Goal: Information Seeking & Learning: Learn about a topic

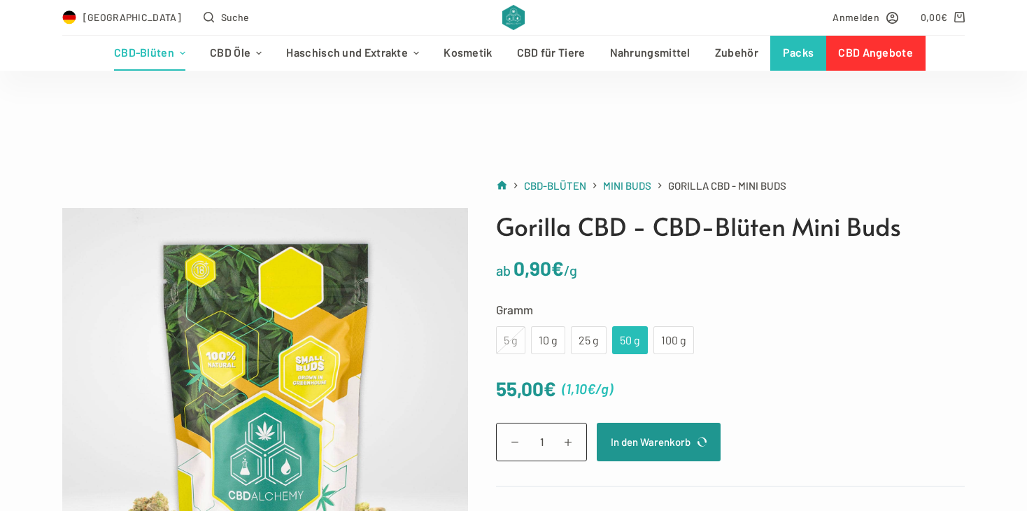
scroll to position [252, 0]
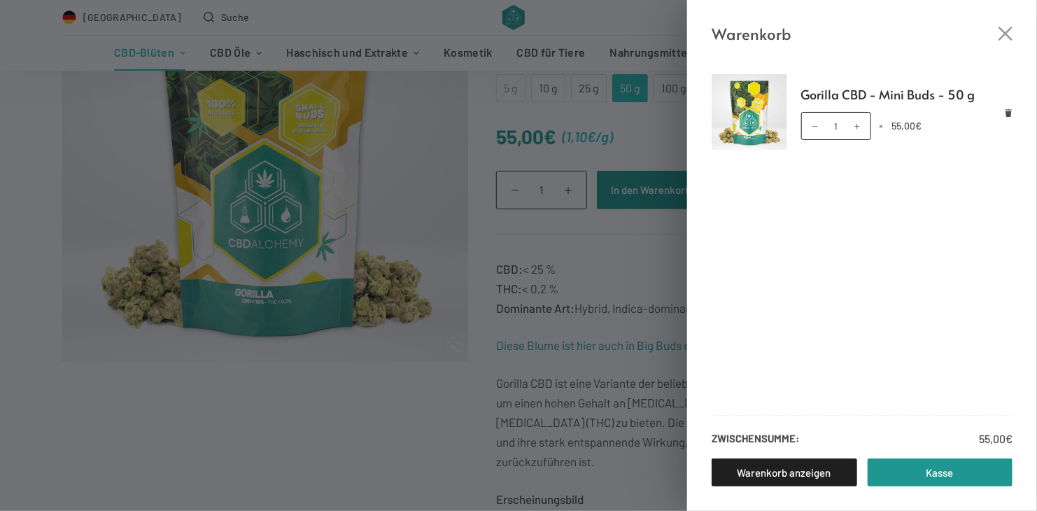
click at [654, 276] on div "Warenkorb Gorilla CBD - Mini Buds - 50 g Gorilla CBD - Mini Buds - 50 g Menge 1…" at bounding box center [518, 255] width 1037 height 511
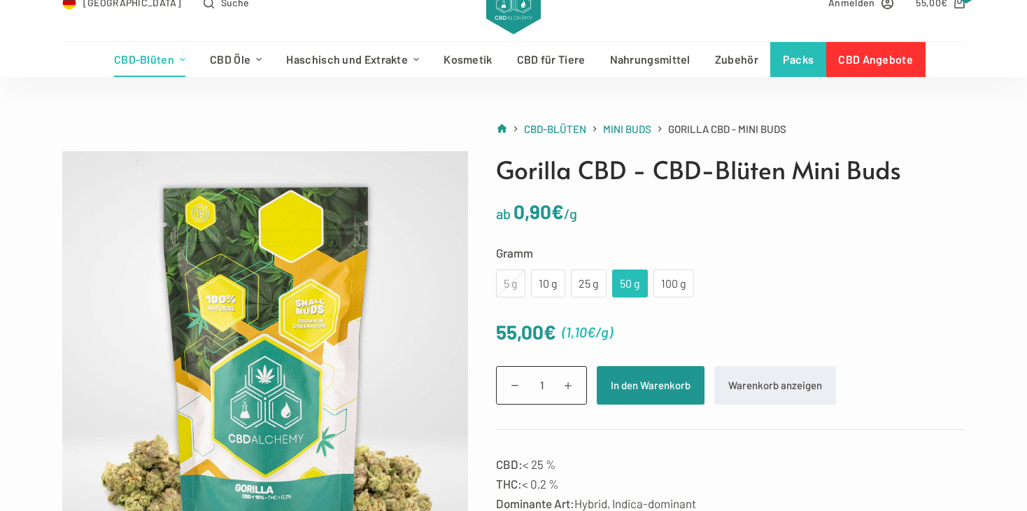
scroll to position [0, 0]
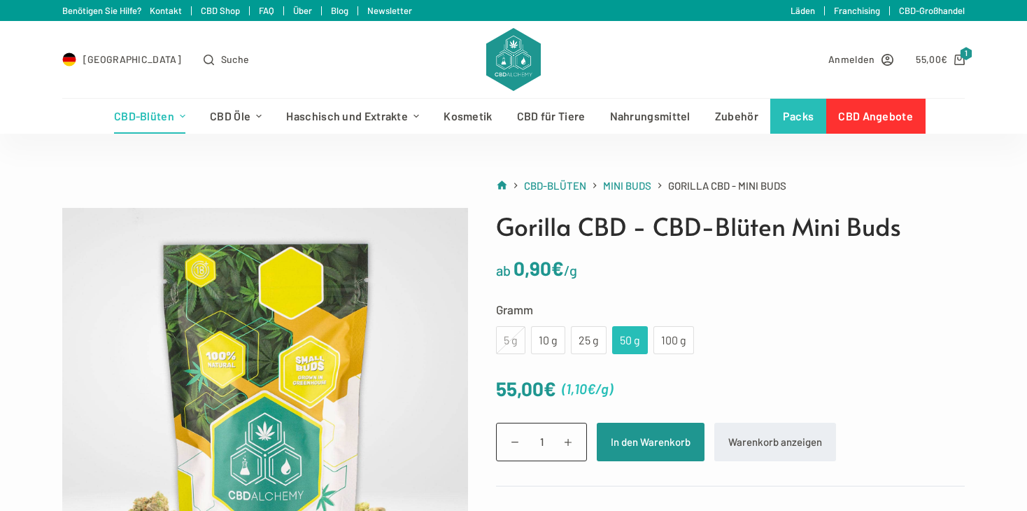
click at [260, 10] on link "FAQ" at bounding box center [266, 10] width 15 height 11
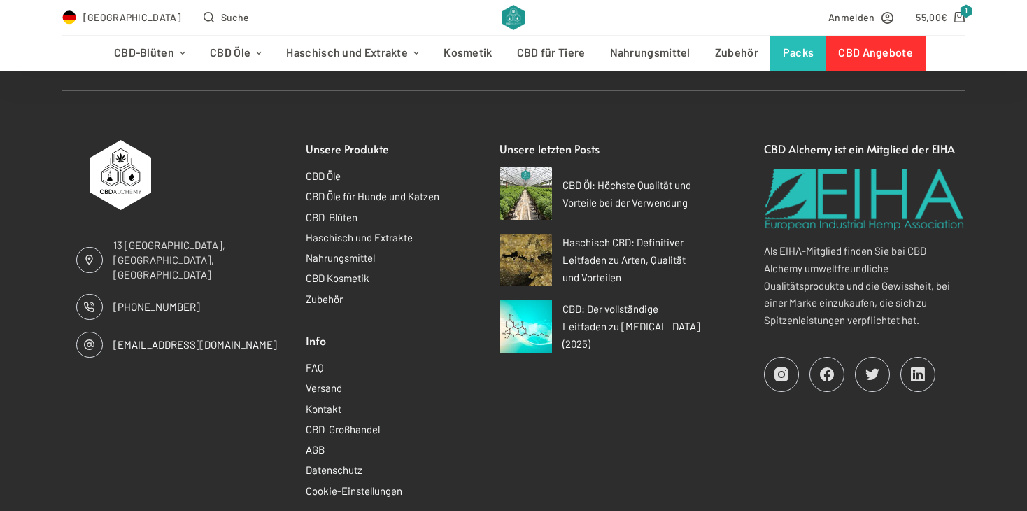
scroll to position [1847, 0]
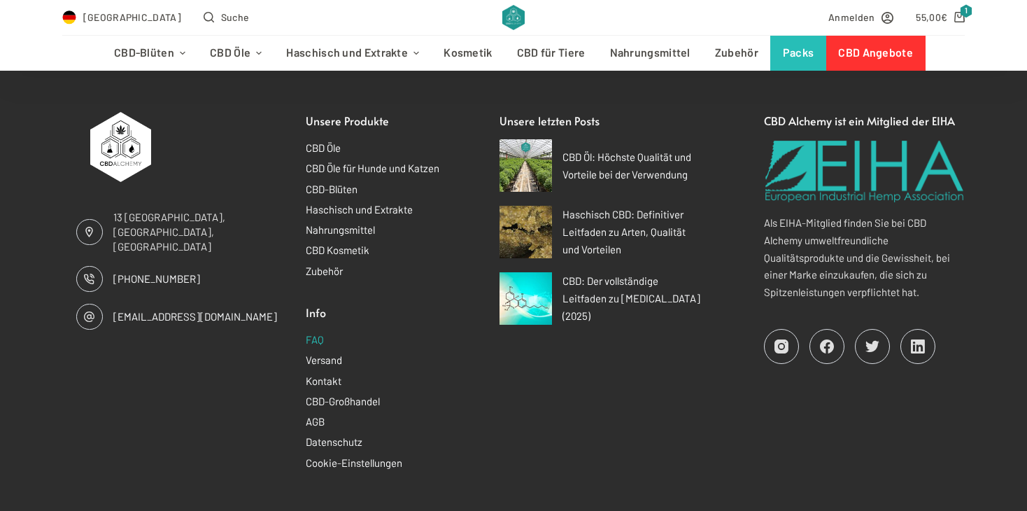
click at [316, 334] on link "FAQ" at bounding box center [315, 339] width 18 height 13
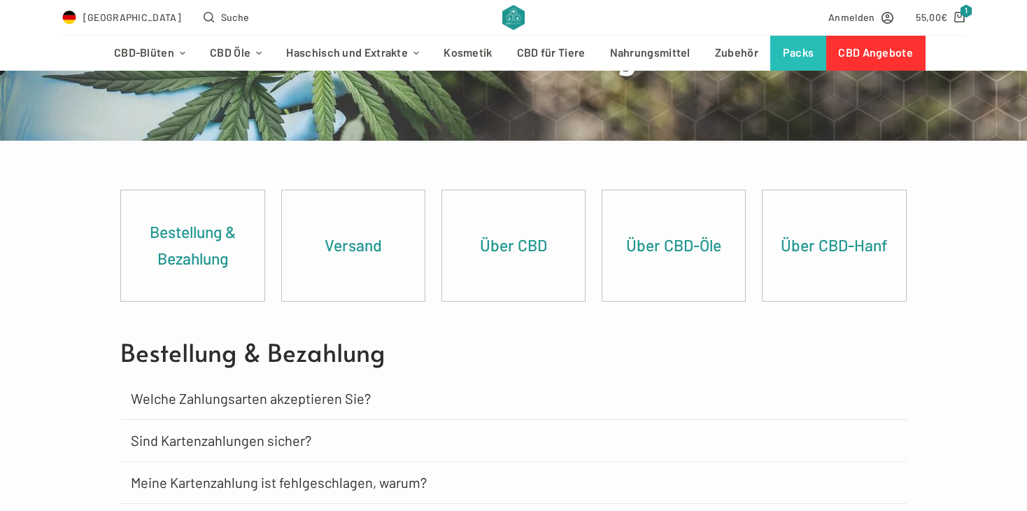
scroll to position [140, 0]
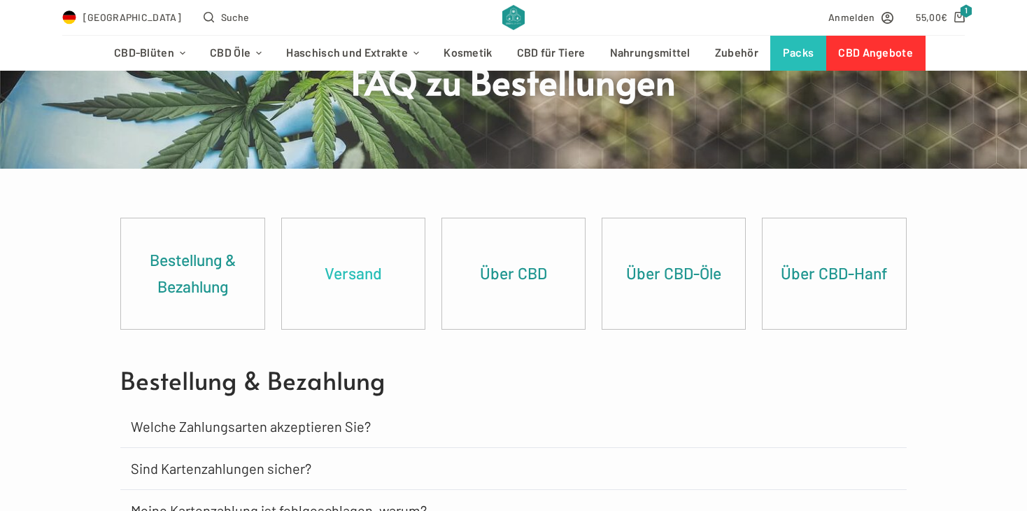
click at [346, 281] on link "Versand" at bounding box center [353, 273] width 143 height 111
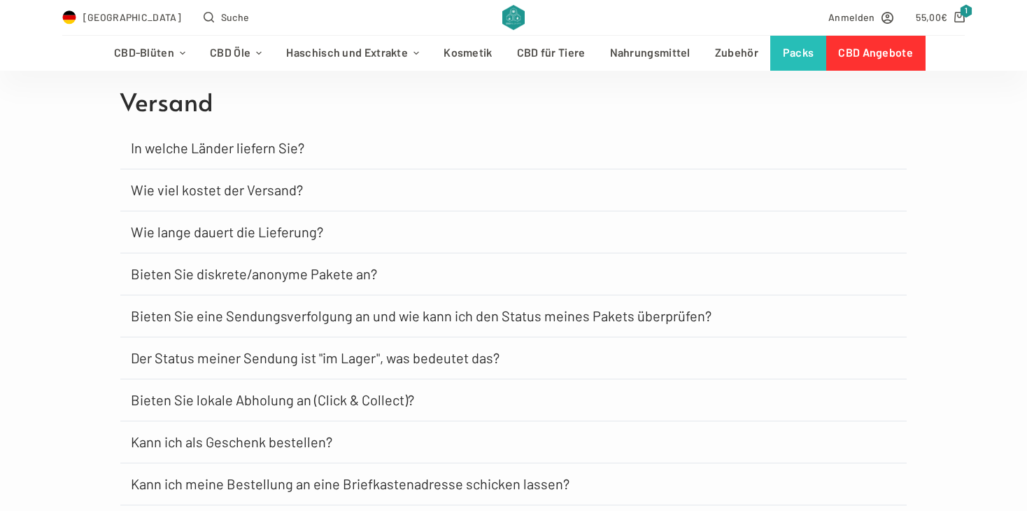
scroll to position [844, 0]
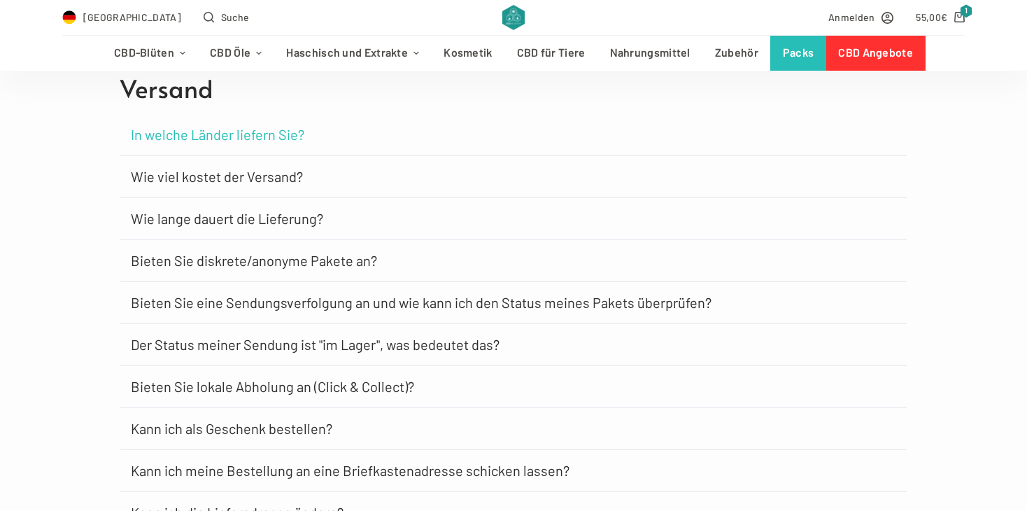
click at [204, 135] on link "In welche Länder liefern Sie?" at bounding box center [218, 134] width 174 height 14
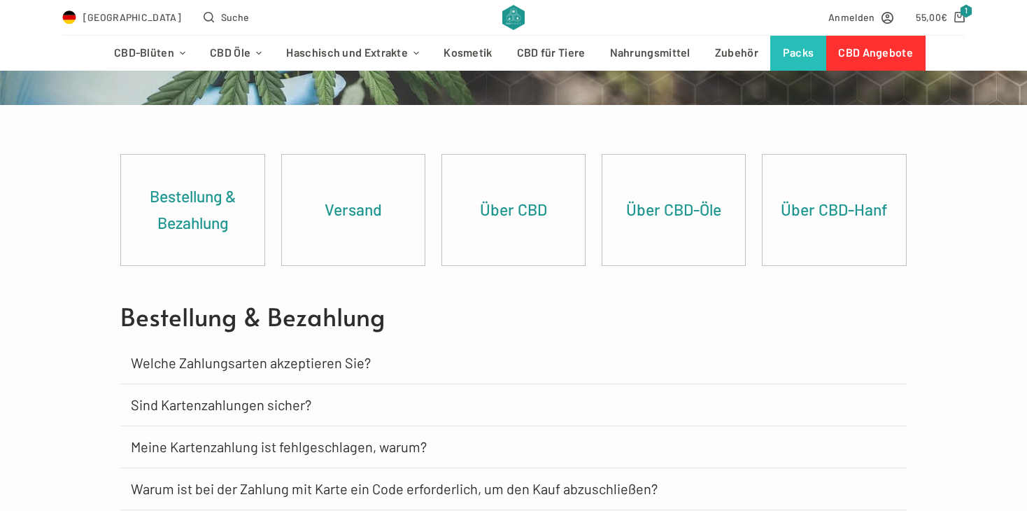
scroll to position [140, 0]
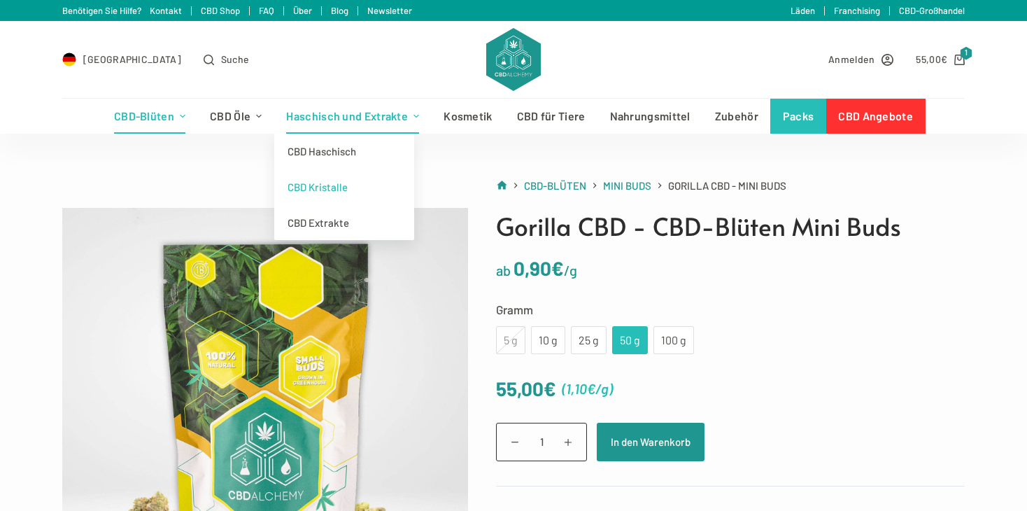
click at [322, 189] on link "CBD Kristalle" at bounding box center [344, 187] width 140 height 36
click at [334, 148] on link "CBD Haschisch" at bounding box center [344, 152] width 140 height 36
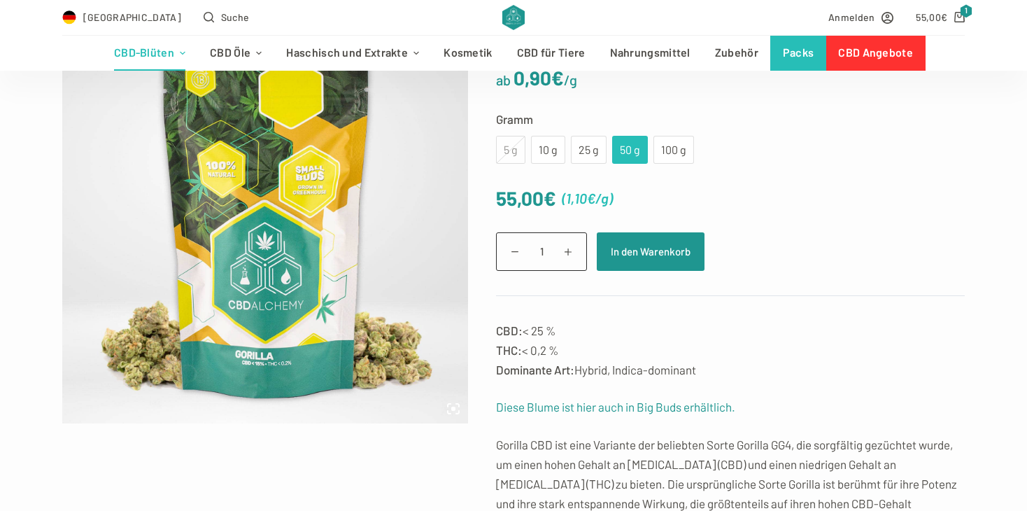
scroll to position [252, 0]
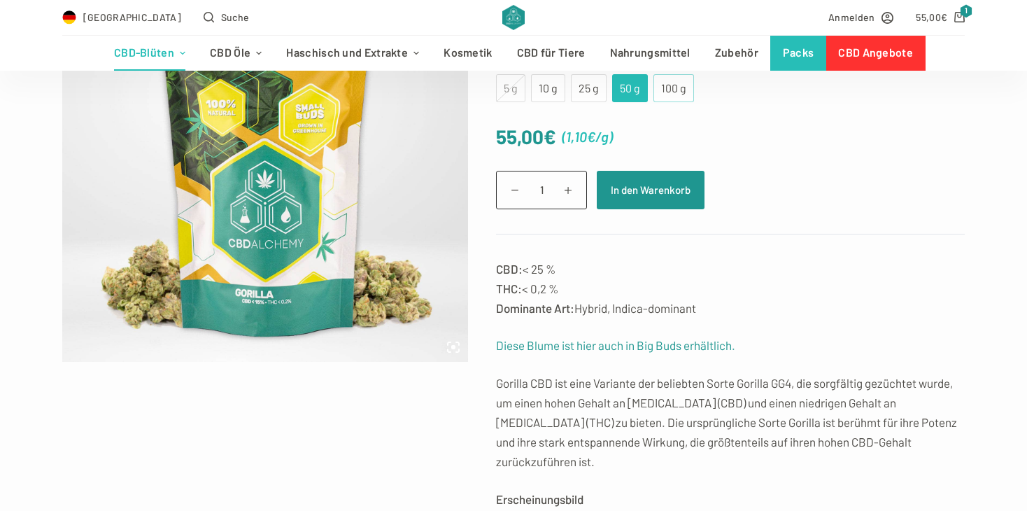
click at [671, 79] on div "100 g" at bounding box center [674, 88] width 24 height 18
click at [627, 87] on div "50 g" at bounding box center [630, 88] width 19 height 18
click at [580, 84] on div "25 g" at bounding box center [588, 88] width 19 height 18
click at [549, 89] on div "10 g" at bounding box center [547, 88] width 17 height 18
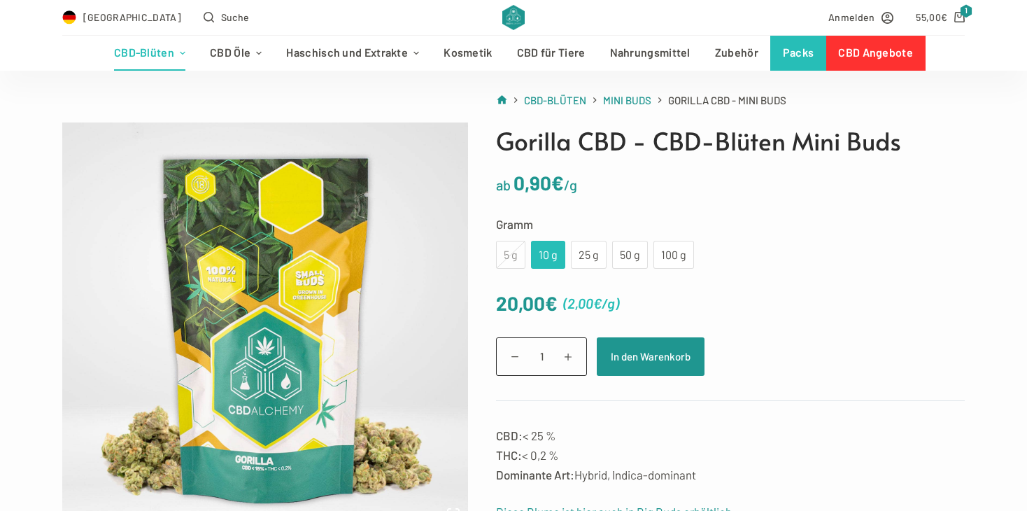
scroll to position [84, 0]
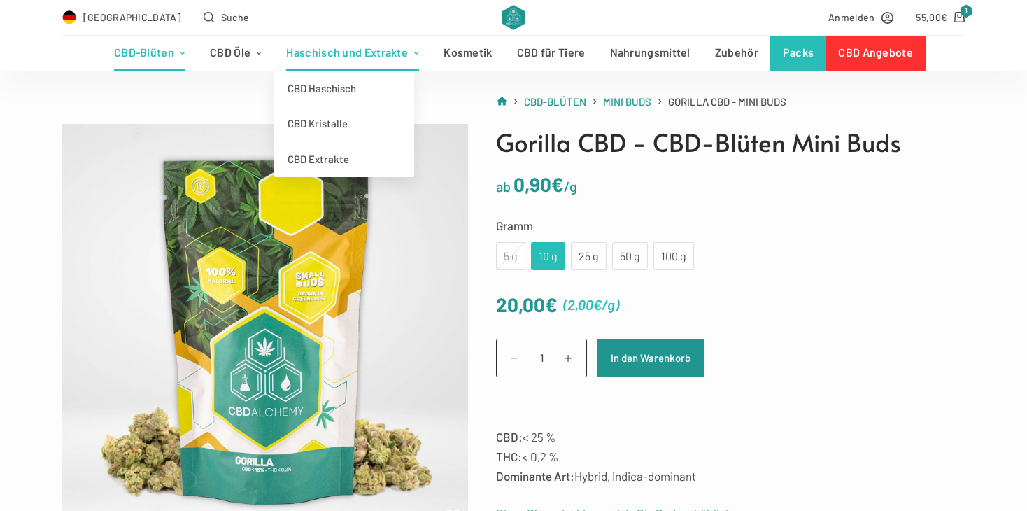
click at [385, 42] on link "Haschisch und Extrakte" at bounding box center [352, 53] width 157 height 35
click at [324, 94] on link "CBD Haschisch" at bounding box center [344, 89] width 140 height 36
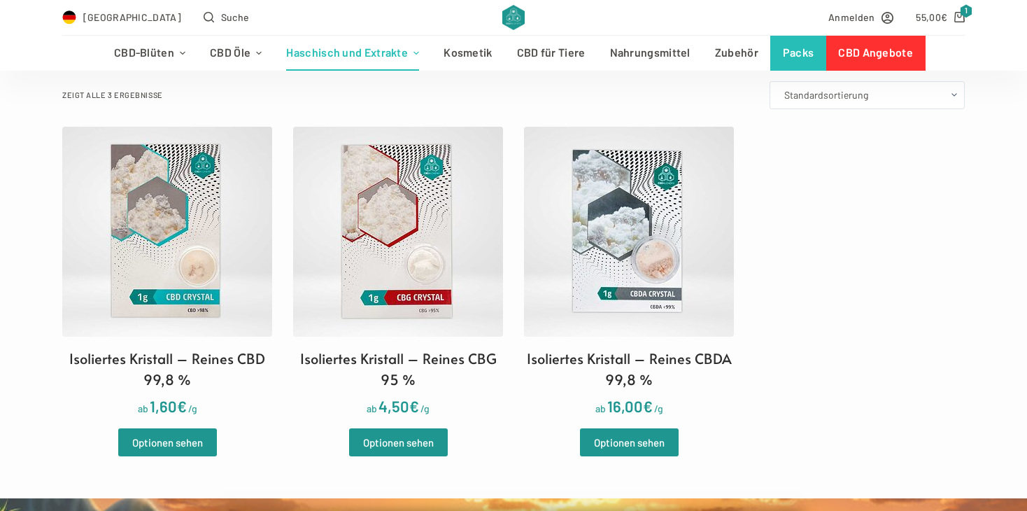
scroll to position [448, 0]
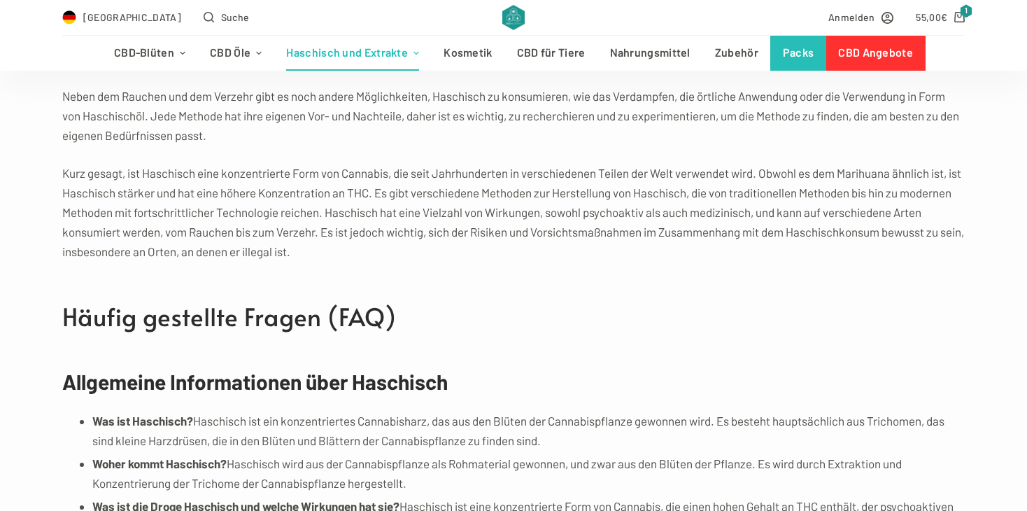
scroll to position [3414, 0]
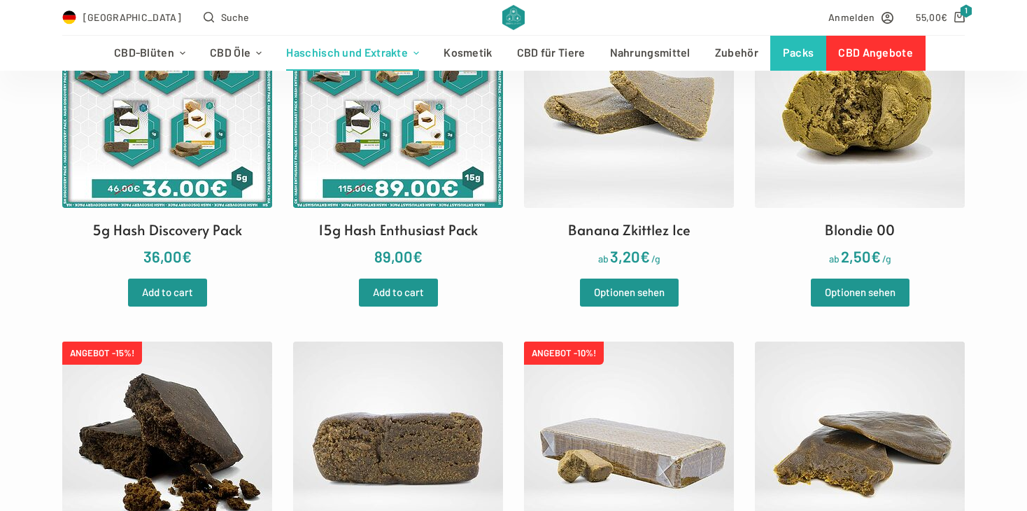
scroll to position [476, 0]
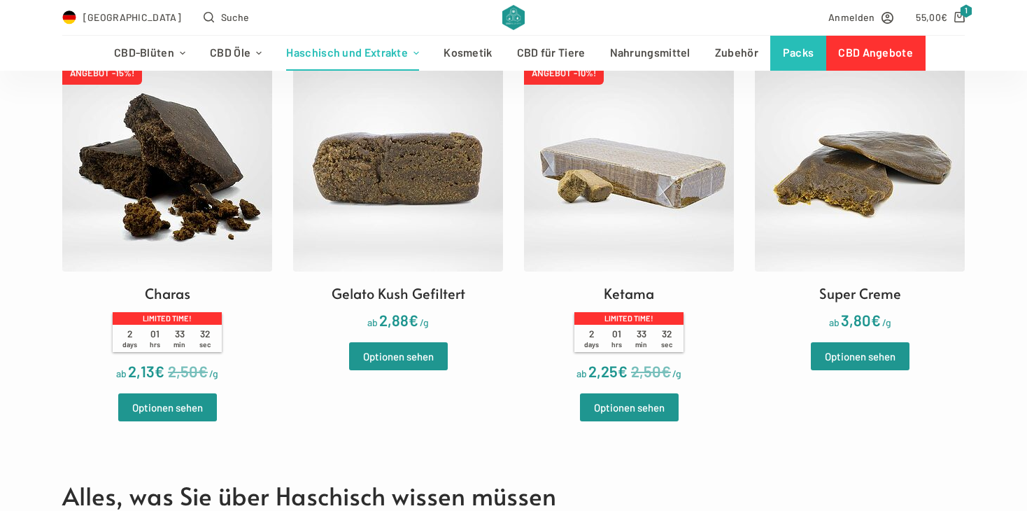
scroll to position [756, 0]
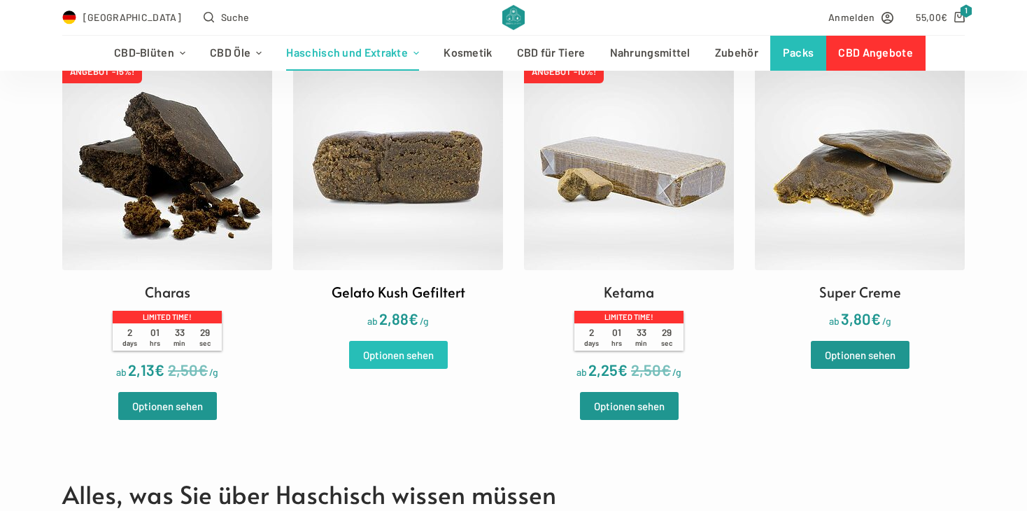
click at [402, 352] on link "Optionen sehen" at bounding box center [398, 355] width 99 height 28
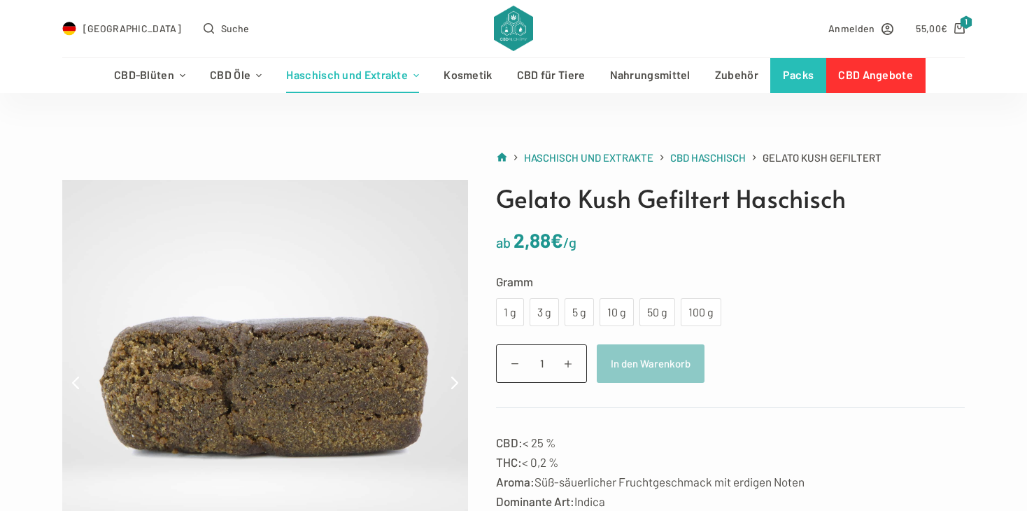
scroll to position [140, 0]
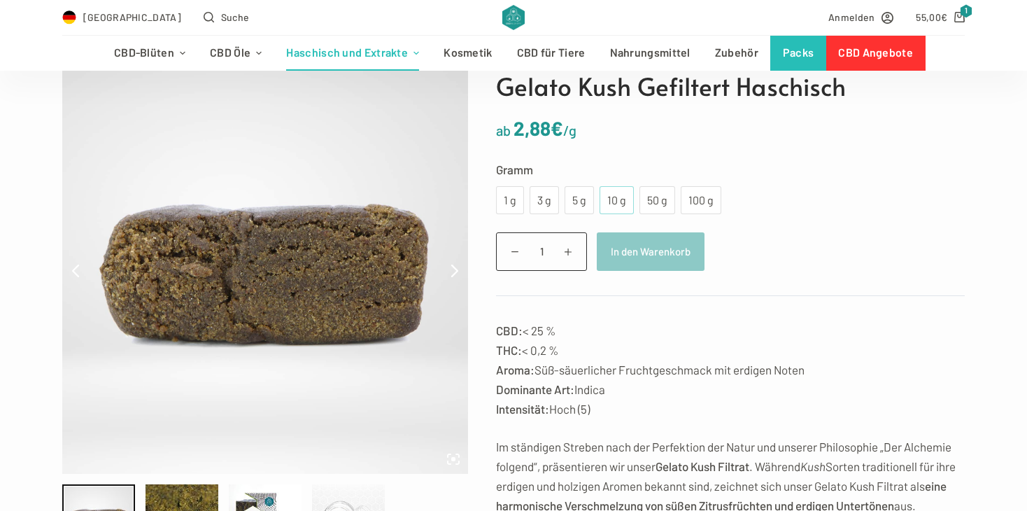
click at [618, 194] on div "10 g" at bounding box center [616, 200] width 17 height 18
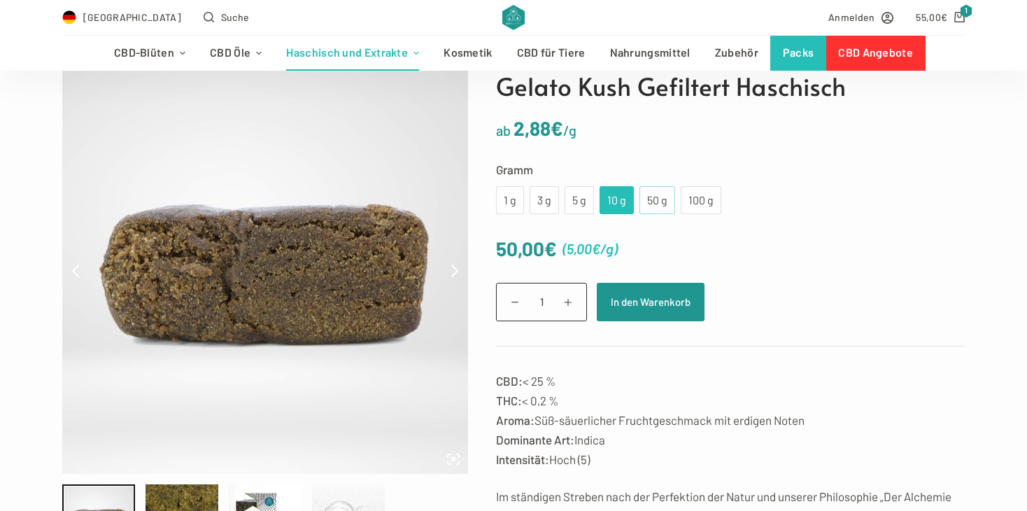
click at [656, 198] on div "50 g" at bounding box center [657, 200] width 19 height 18
click at [620, 202] on div "10 g" at bounding box center [616, 200] width 17 height 18
click at [773, 181] on tr "Gramm Wähle eine Option 1 g 3 g 5 g 10 g 50 g 100 g 1 g 3 g 5 g 10 g 50 g 100 g…" at bounding box center [730, 187] width 469 height 55
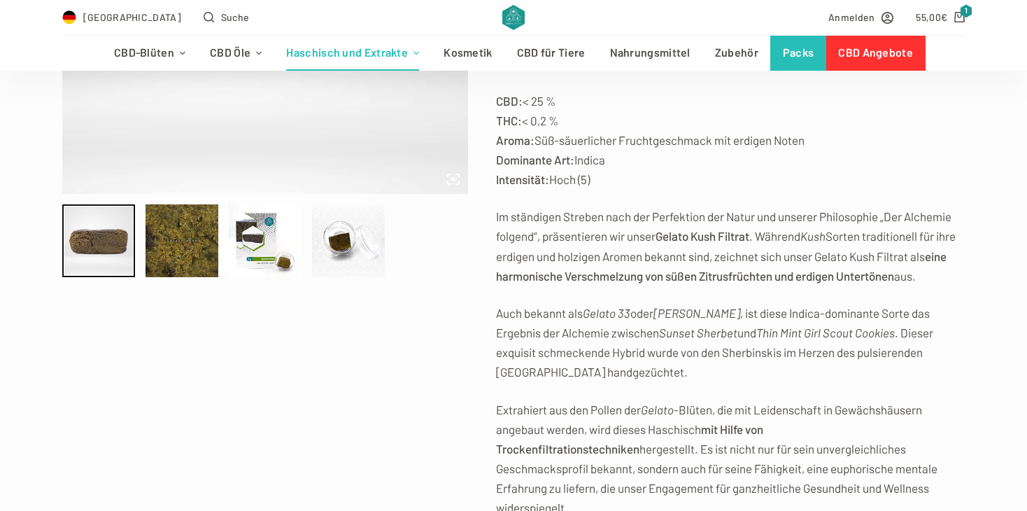
scroll to position [448, 0]
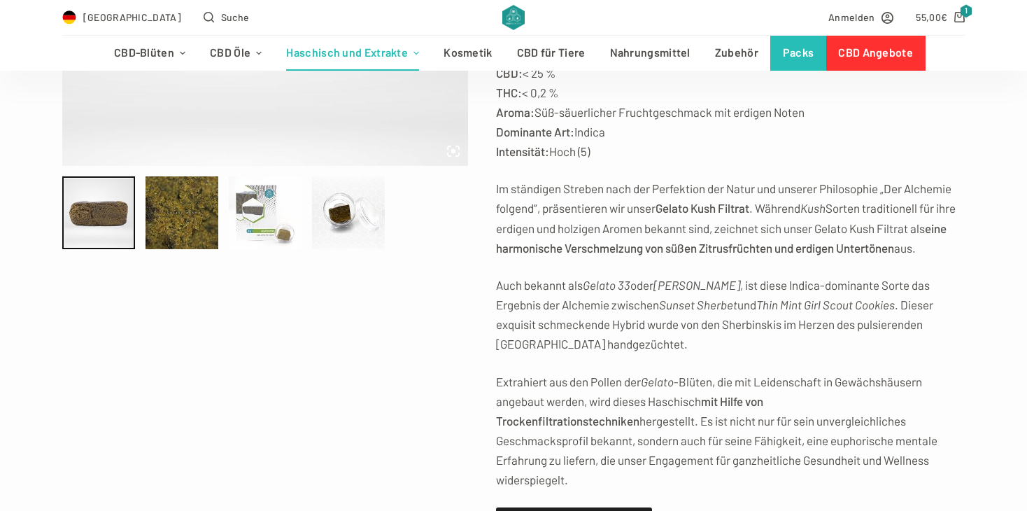
click at [274, 214] on div at bounding box center [265, 212] width 73 height 73
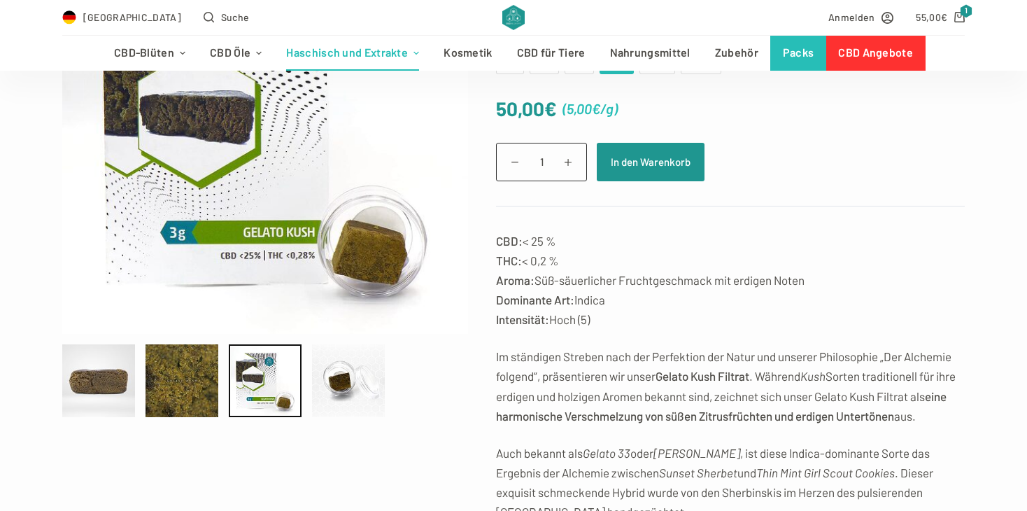
scroll to position [252, 0]
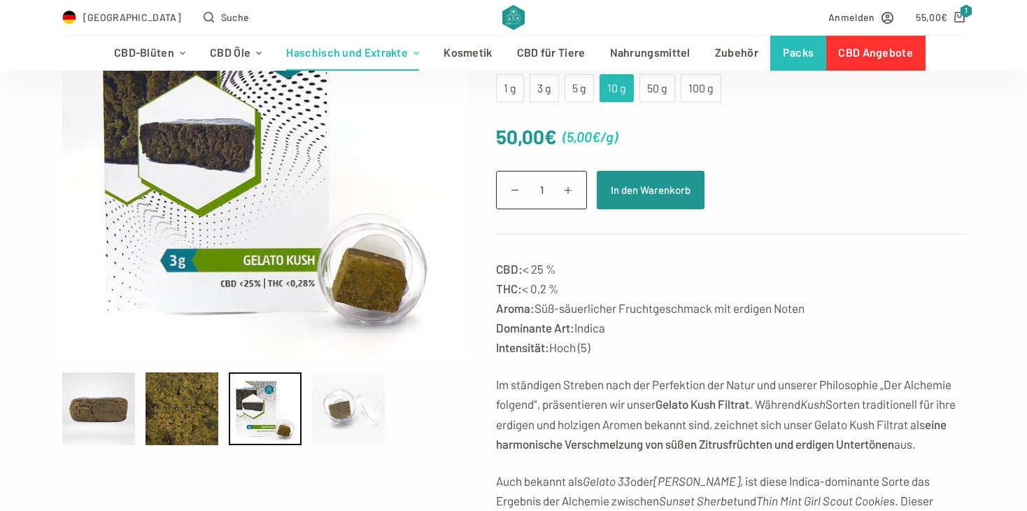
click at [341, 402] on div at bounding box center [348, 408] width 73 height 73
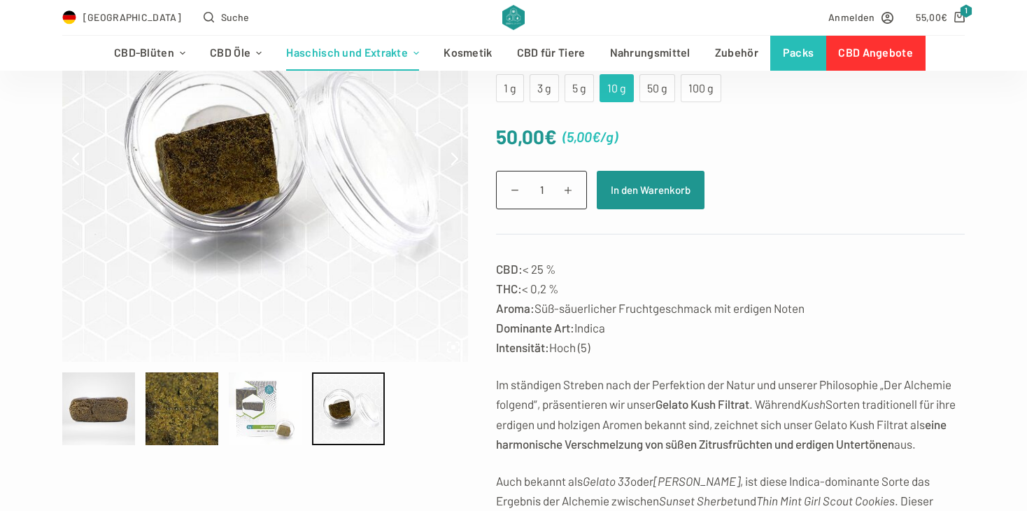
click at [284, 409] on div at bounding box center [265, 408] width 73 height 73
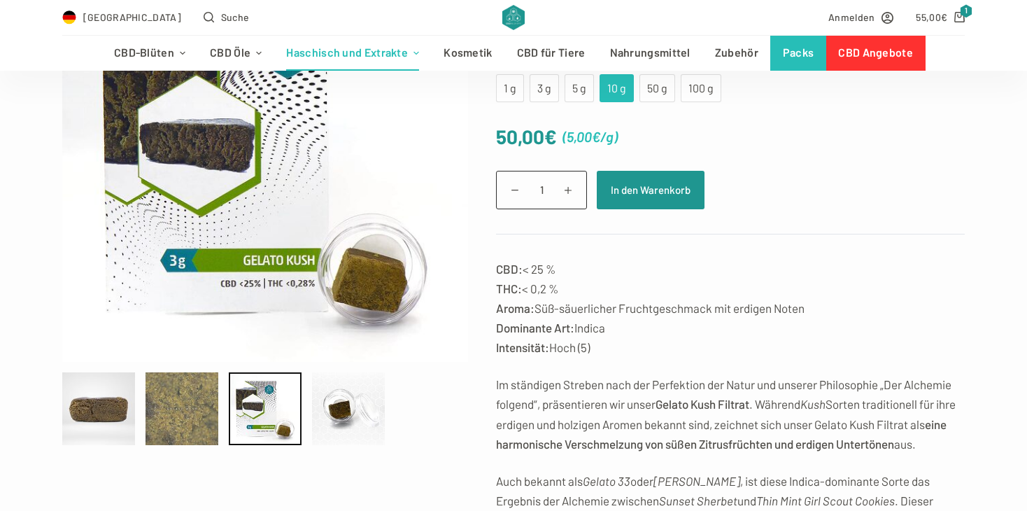
click at [179, 402] on div at bounding box center [182, 408] width 73 height 73
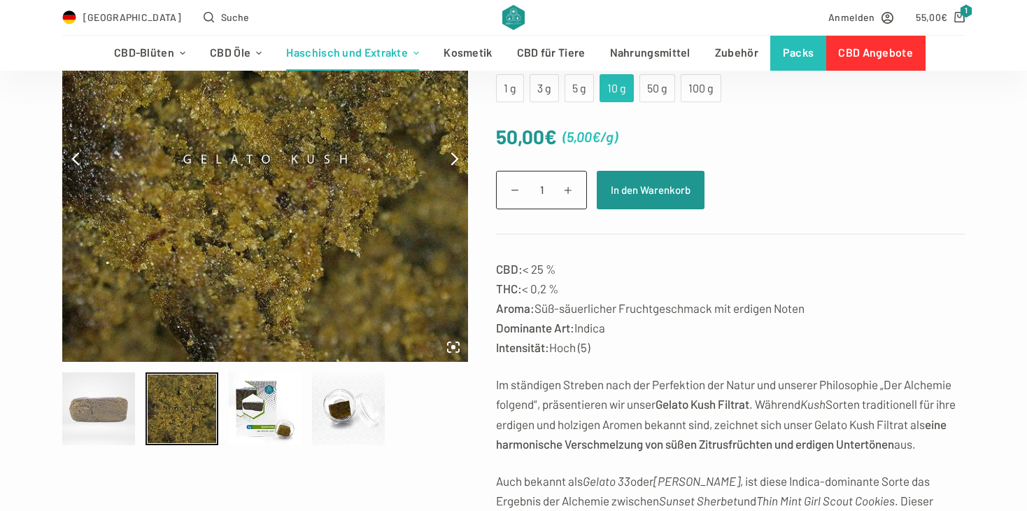
click at [102, 399] on div at bounding box center [98, 408] width 73 height 73
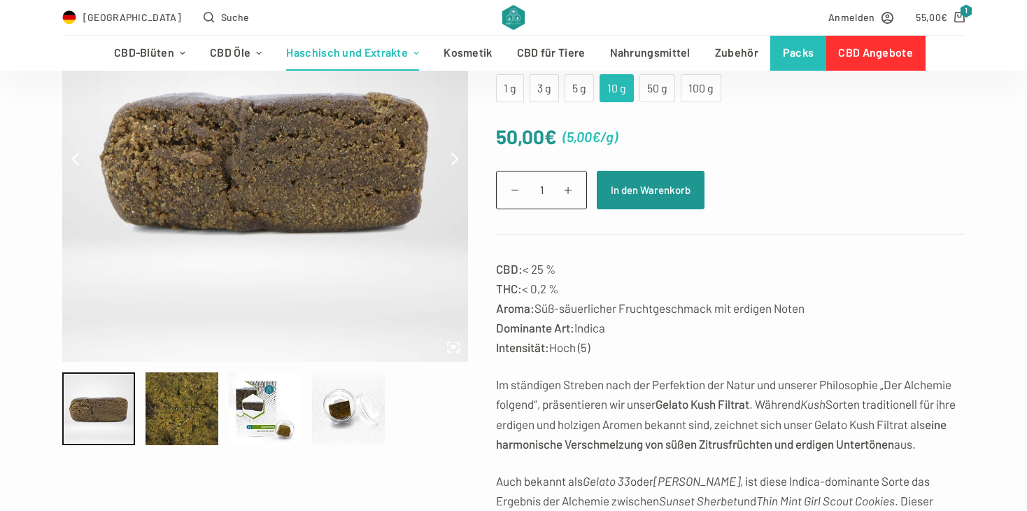
click at [36, 327] on div "Gelato Kush Gefiltert Haschisch ab 2,88 € /g Gramm Wähle eine Option 1 g 3 g 5 …" at bounding box center [513, 408] width 1027 height 905
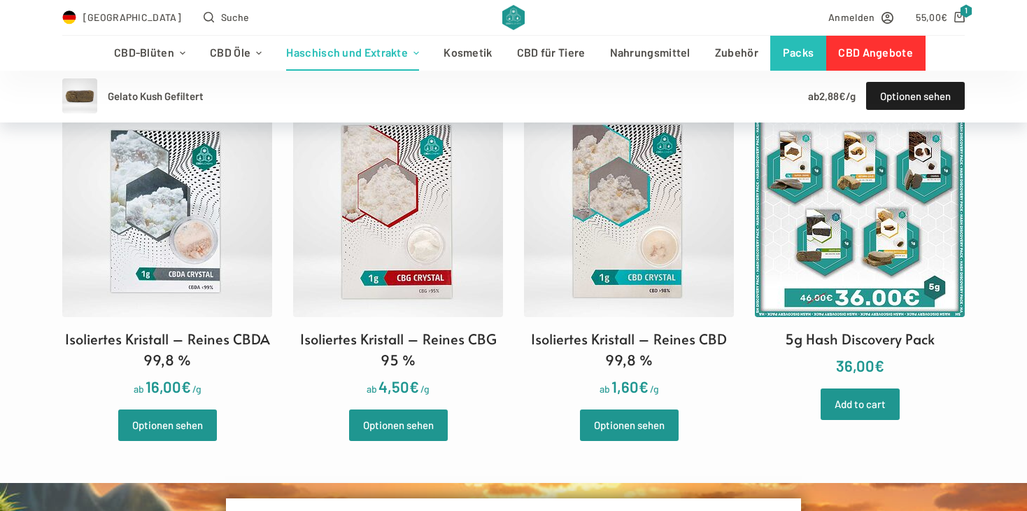
scroll to position [1091, 0]
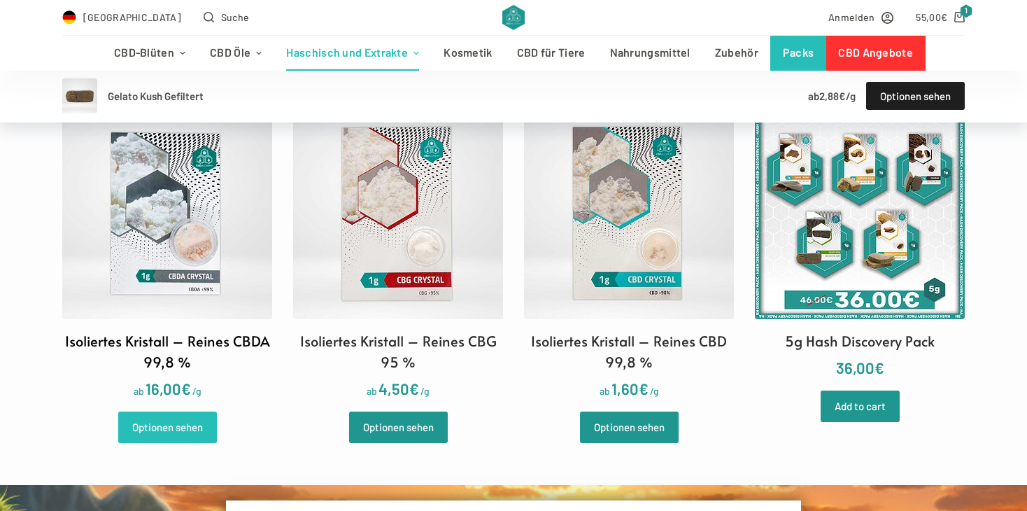
click at [189, 411] on link "Optionen sehen" at bounding box center [167, 426] width 99 height 31
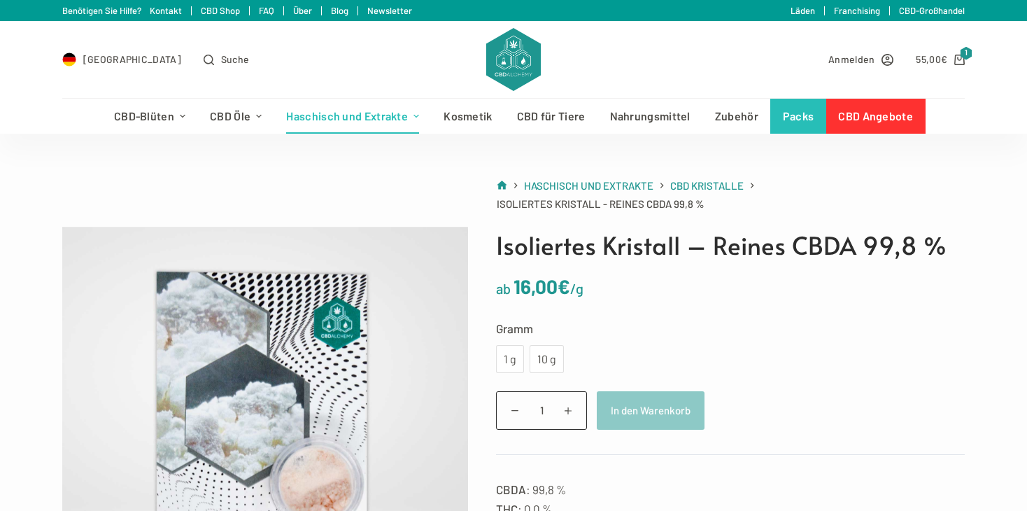
click at [909, 320] on label "Gramm" at bounding box center [730, 328] width 469 height 20
click at [0, 0] on select "Wähle eine Option 1 g 10 g" at bounding box center [0, 0] width 0 height 0
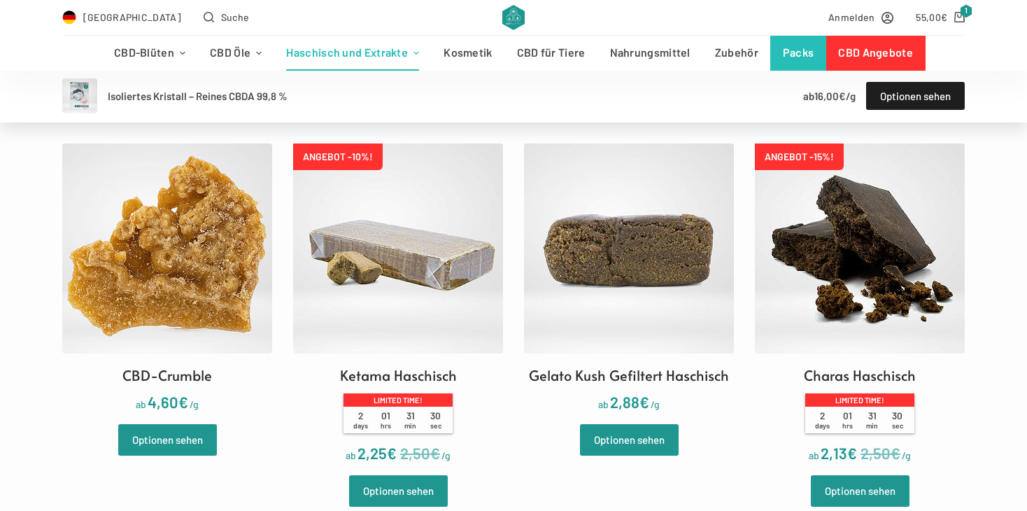
scroll to position [1287, 0]
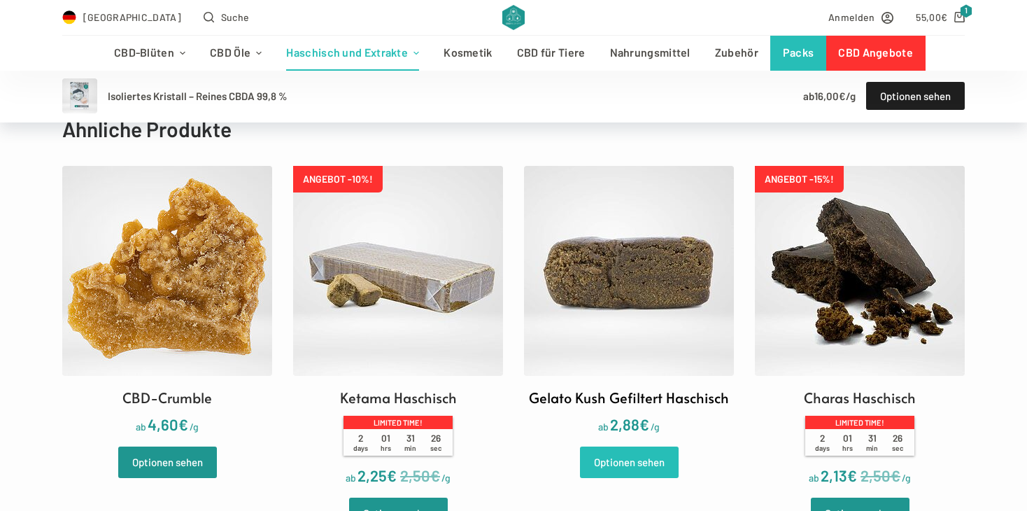
click at [607, 465] on link "Optionen sehen" at bounding box center [629, 461] width 99 height 31
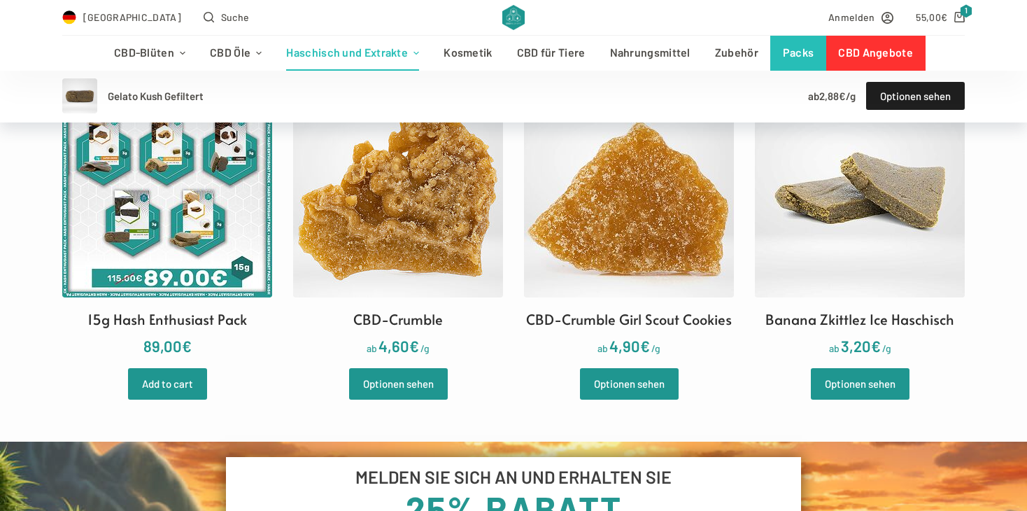
scroll to position [1091, 0]
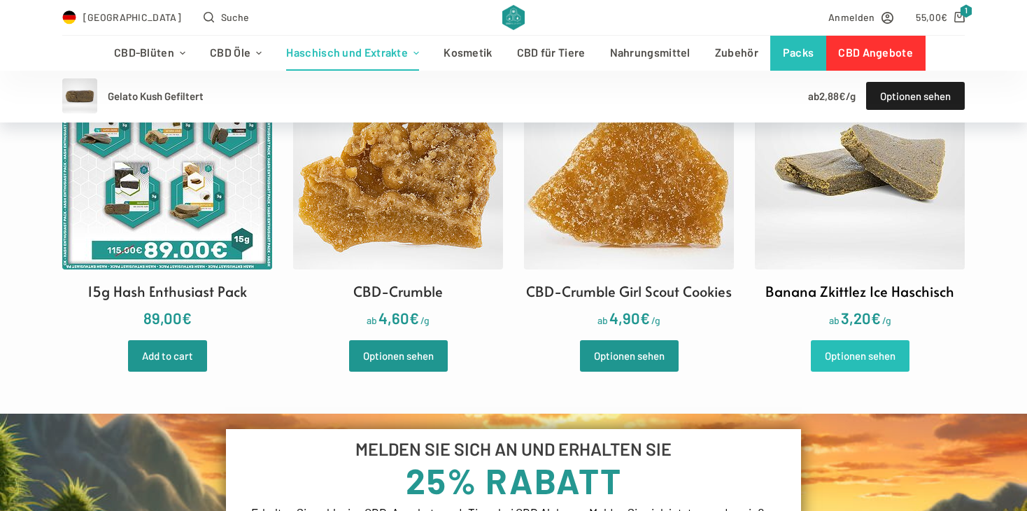
click at [856, 344] on link "Optionen sehen" at bounding box center [860, 355] width 99 height 31
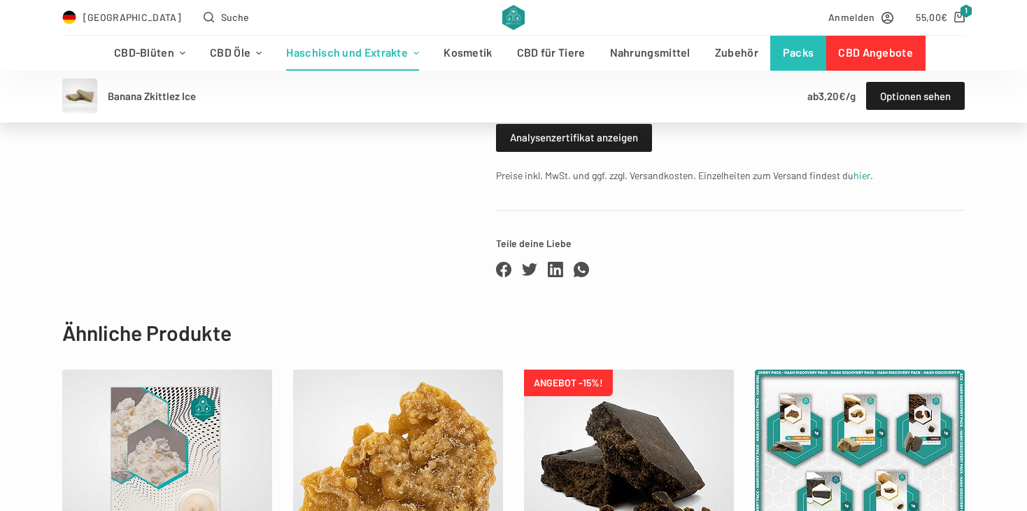
scroll to position [616, 0]
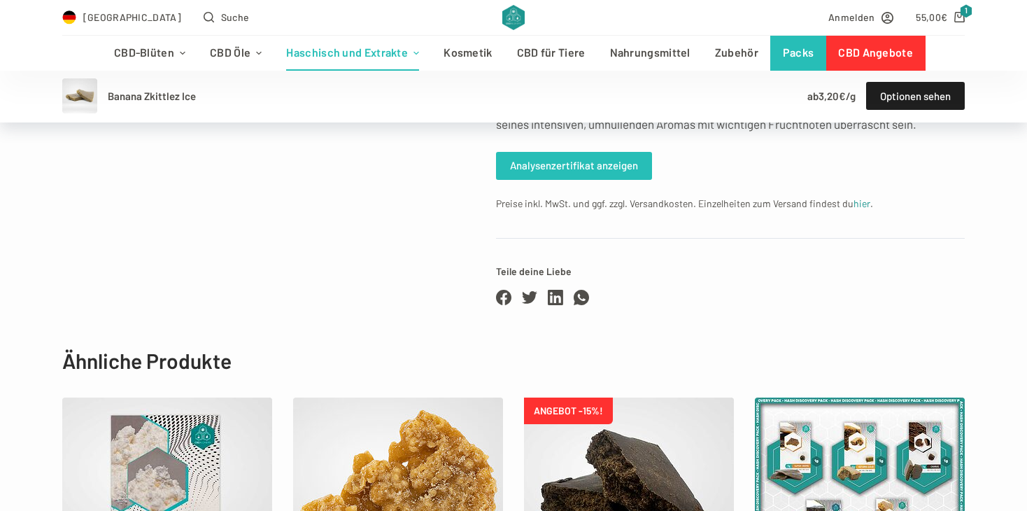
click at [592, 180] on link "Analysenzertifikat anzeigen" at bounding box center [574, 166] width 156 height 28
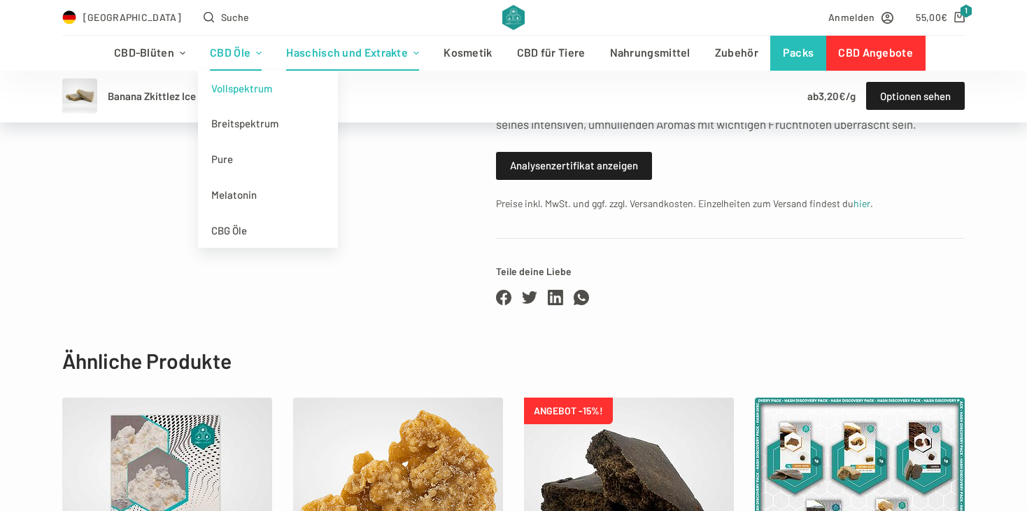
click at [244, 87] on link "Vollspektrum" at bounding box center [268, 89] width 140 height 36
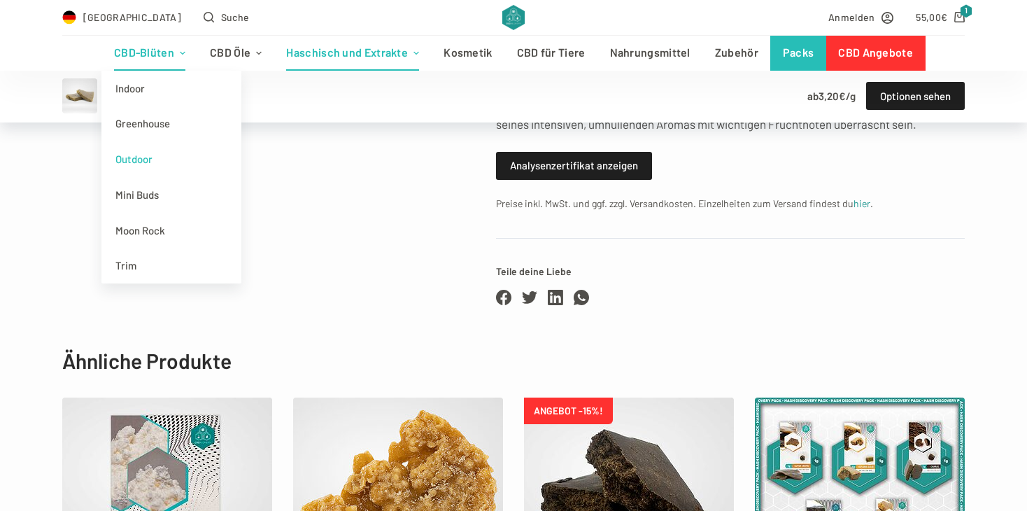
click at [143, 157] on link "Outdoor" at bounding box center [171, 159] width 140 height 36
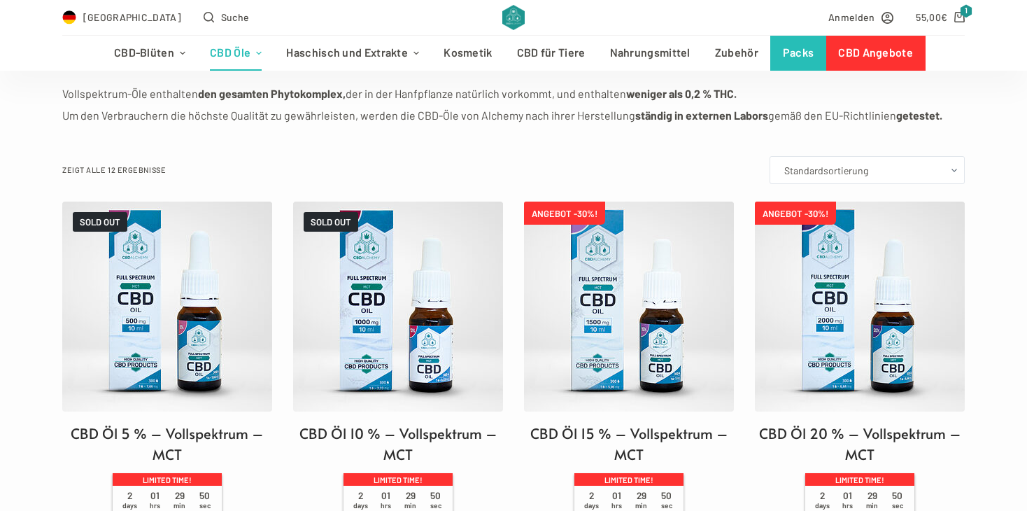
scroll to position [308, 0]
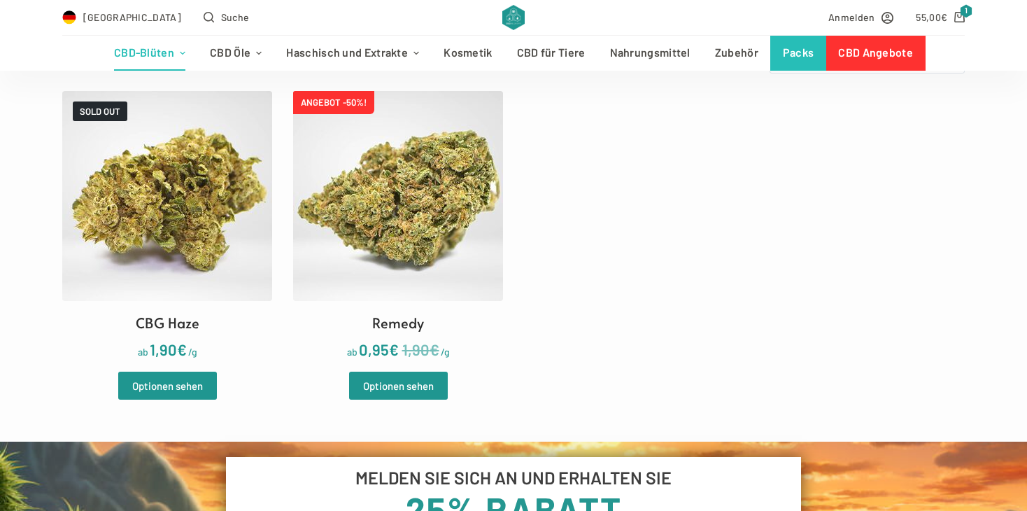
scroll to position [448, 0]
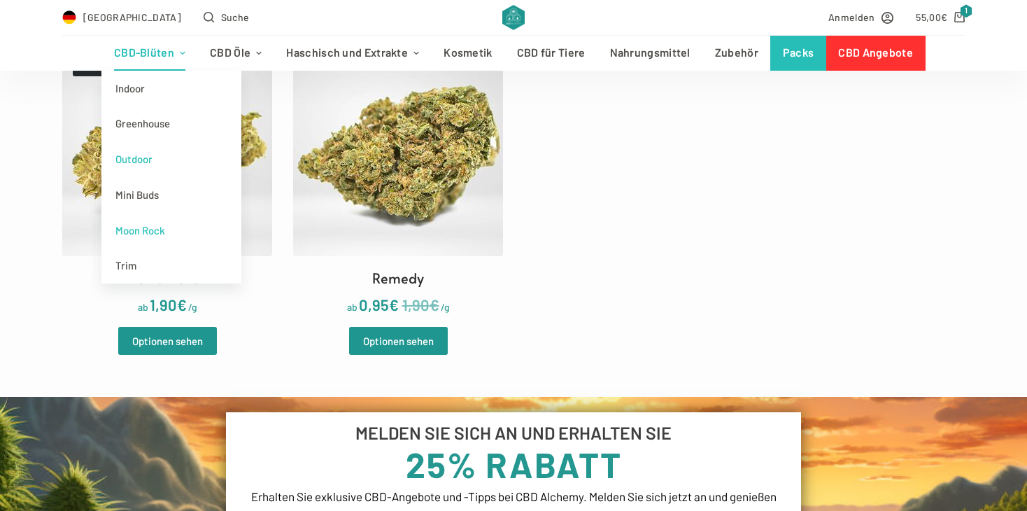
click at [136, 230] on link "Moon Rock" at bounding box center [171, 231] width 140 height 36
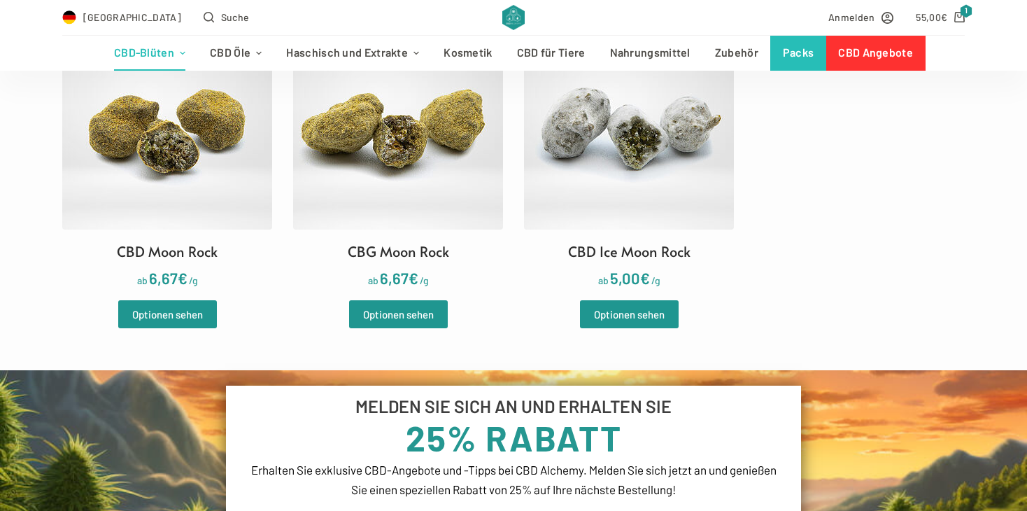
scroll to position [476, 0]
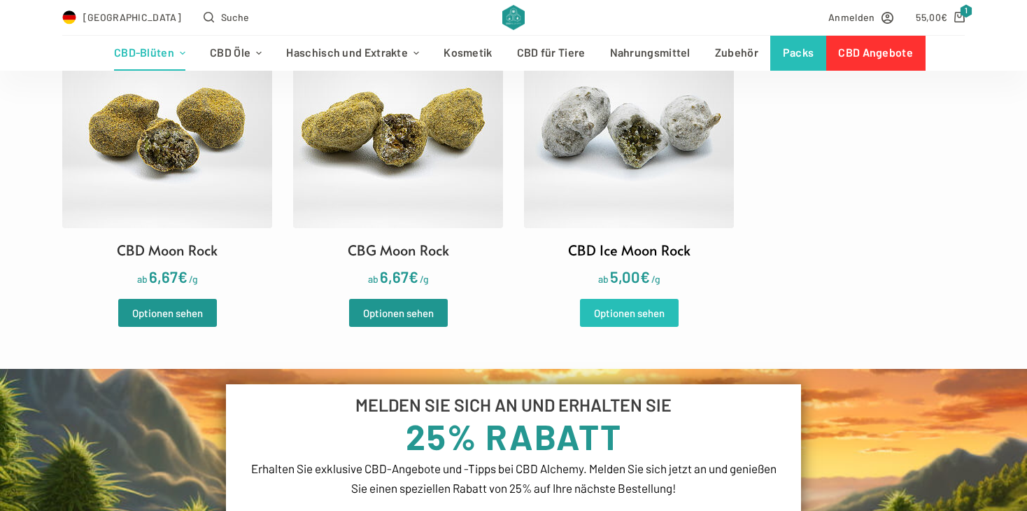
click at [665, 313] on link "Optionen sehen" at bounding box center [629, 313] width 99 height 28
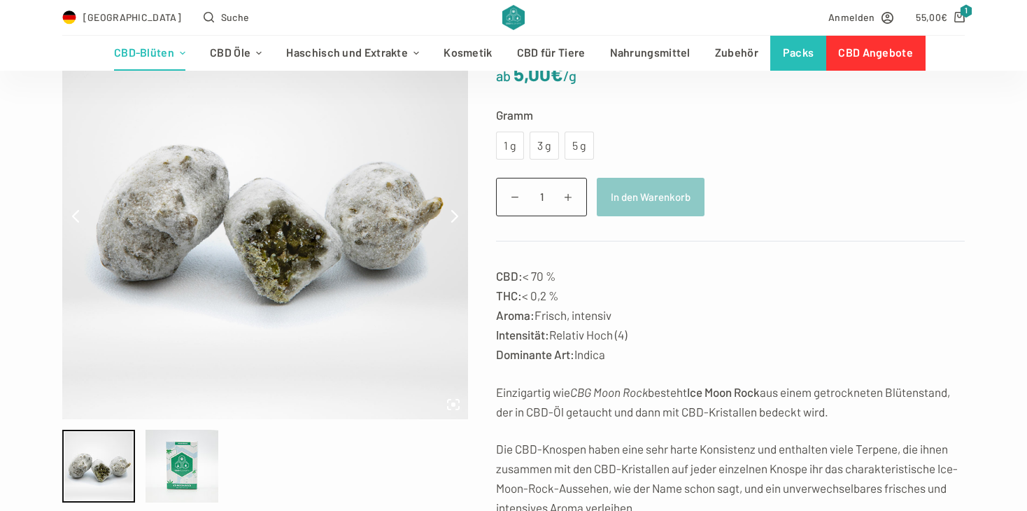
scroll to position [224, 0]
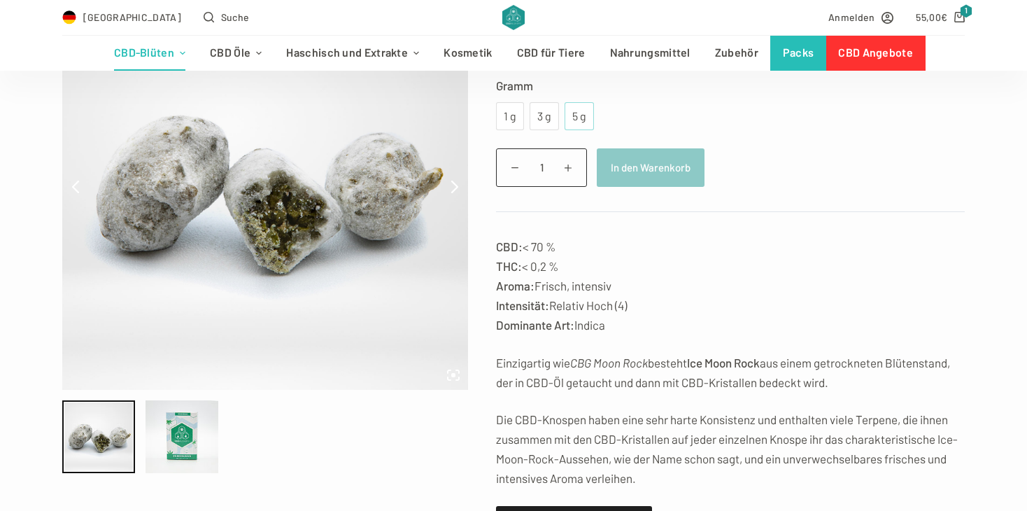
click at [570, 125] on div "5 g" at bounding box center [579, 116] width 29 height 28
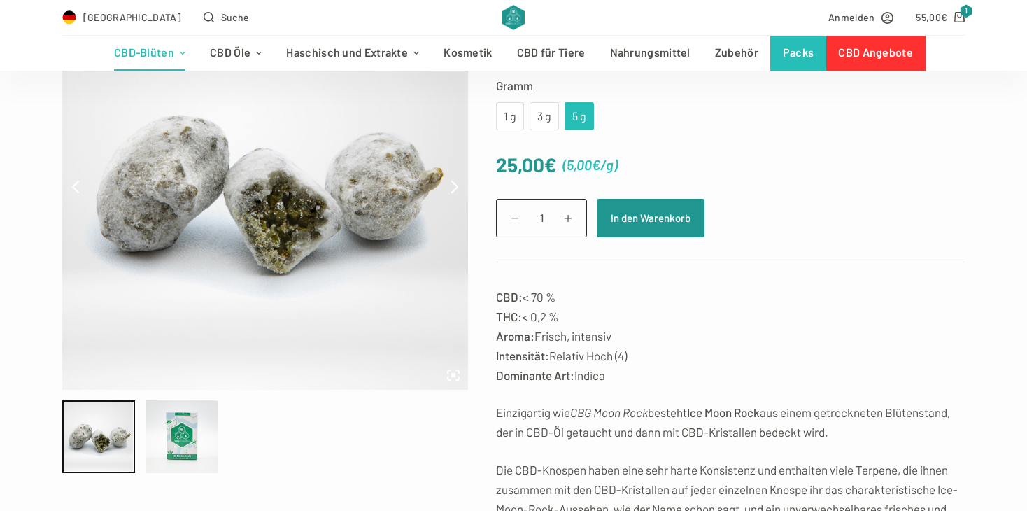
click at [970, 125] on div "CBD Ice Moon Rock ab 5,00 € /g Gramm Wähle eine Option 1 g 3 g 5 g 1 g 3 g 5 g …" at bounding box center [513, 349] width 1027 height 730
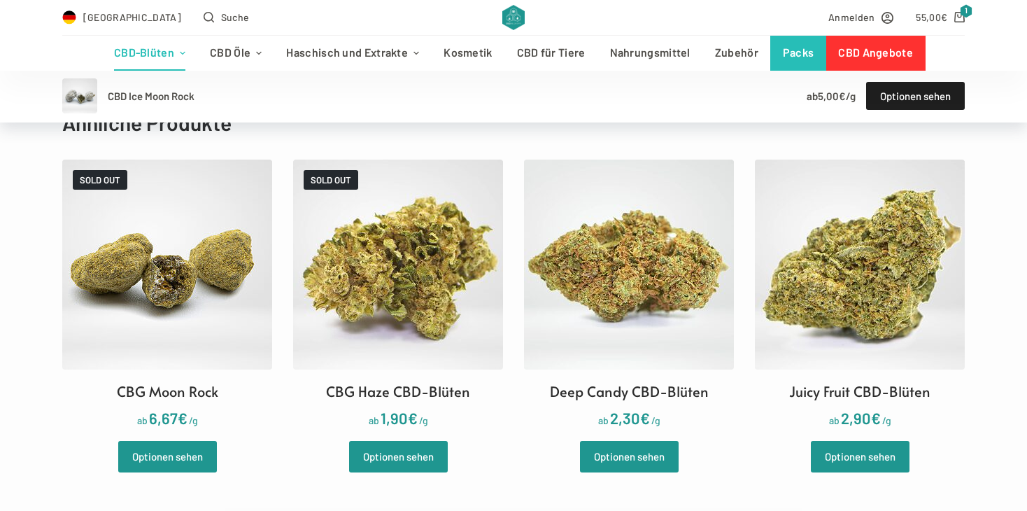
scroll to position [868, 0]
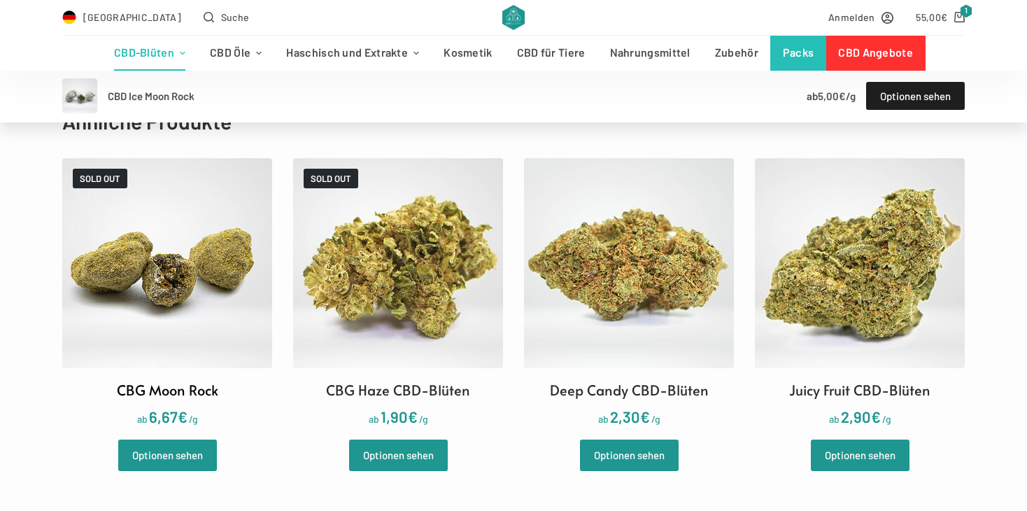
click at [225, 316] on img at bounding box center [167, 263] width 210 height 210
click at [192, 440] on link "Optionen sehen" at bounding box center [167, 454] width 99 height 31
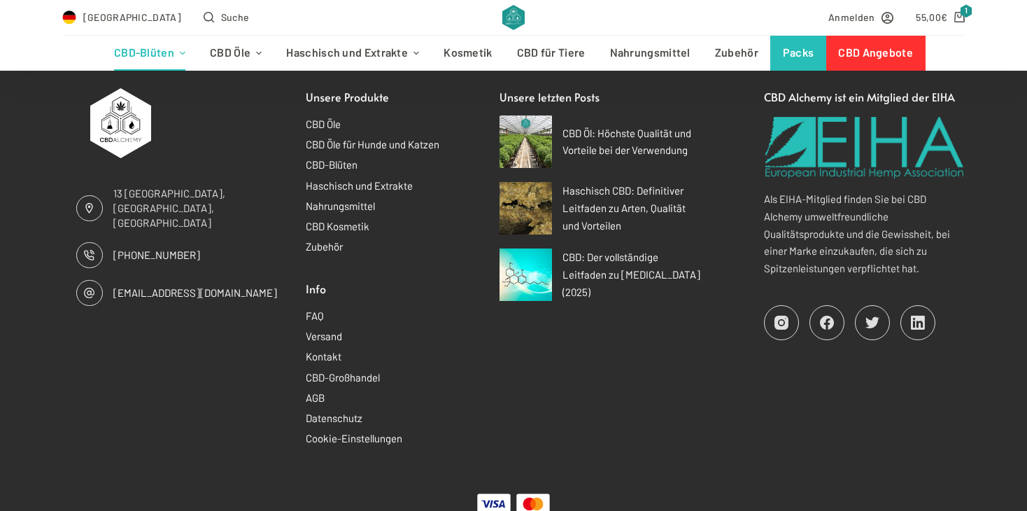
scroll to position [1819, 0]
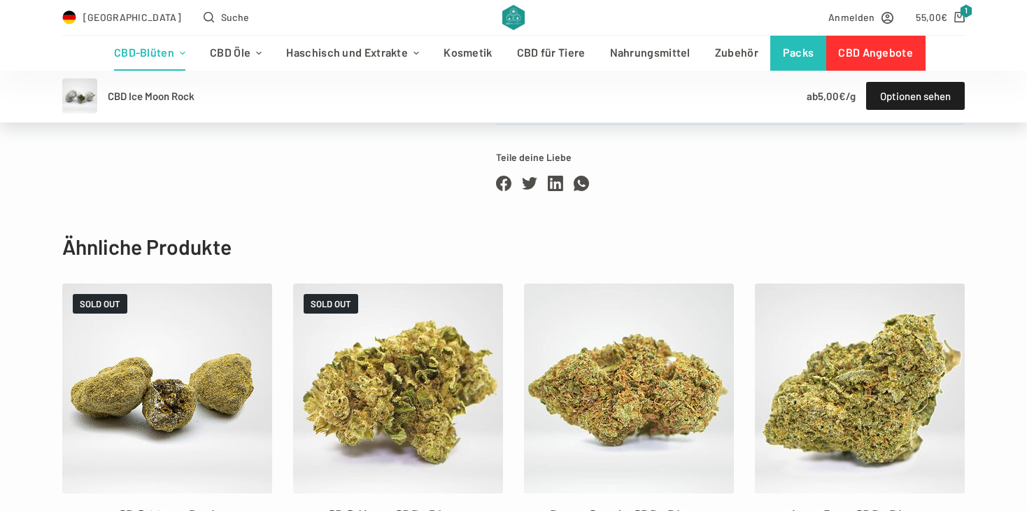
scroll to position [868, 0]
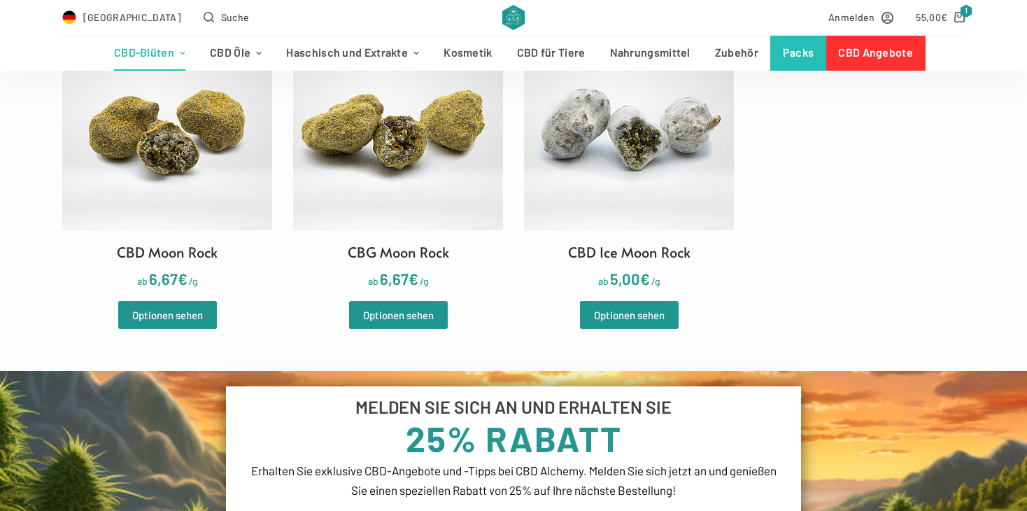
scroll to position [476, 0]
